Goal: Task Accomplishment & Management: Use online tool/utility

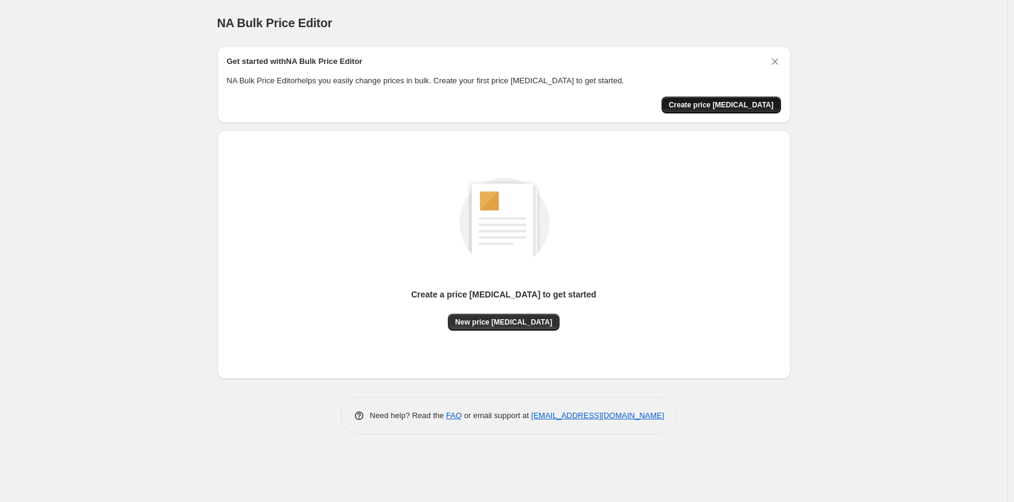
click at [744, 103] on span "Create price [MEDICAL_DATA]" at bounding box center [721, 105] width 105 height 10
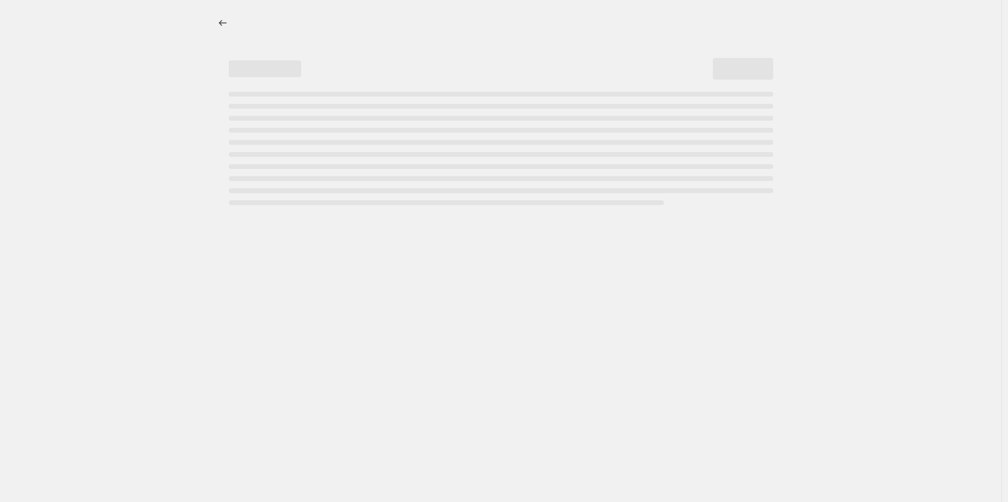
select select "percentage"
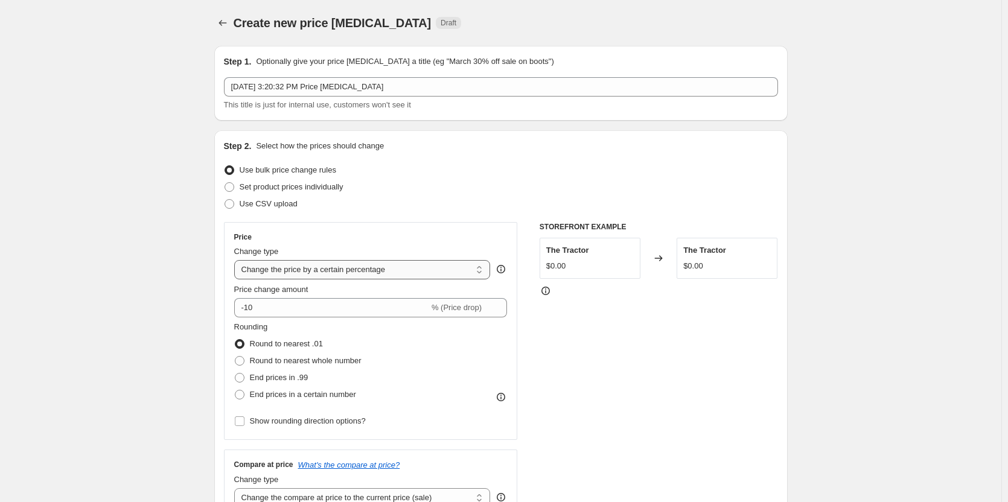
click at [300, 273] on select "Change the price to a certain amount Change the price by a certain amount Chang…" at bounding box center [362, 269] width 256 height 19
click at [232, 188] on span at bounding box center [230, 187] width 10 height 10
click at [225, 183] on input "Set product prices individually" at bounding box center [225, 182] width 1 height 1
radio input "true"
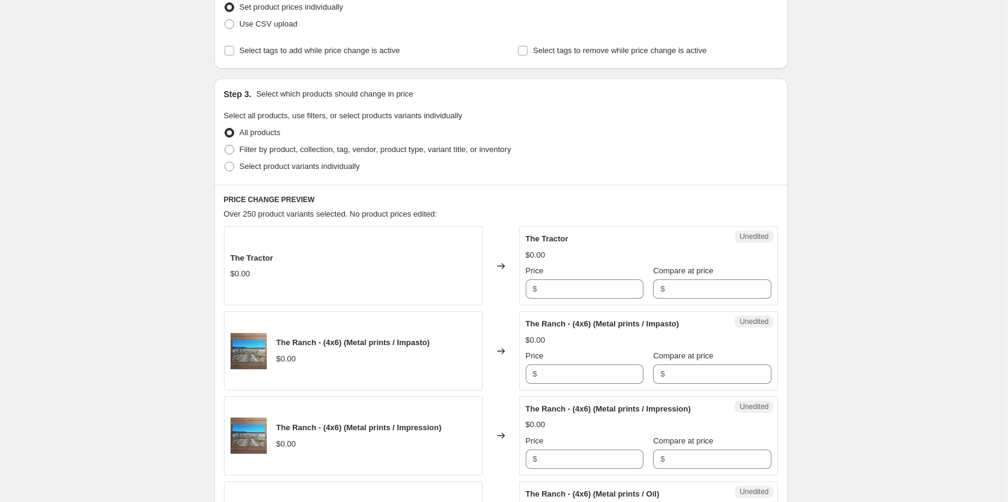
scroll to position [181, 0]
click at [231, 146] on span at bounding box center [230, 149] width 10 height 10
click at [225, 144] on input "Filter by product, collection, tag, vendor, product type, variant title, or inv…" at bounding box center [225, 144] width 1 height 1
radio input "true"
